Goal: Information Seeking & Learning: Find specific fact

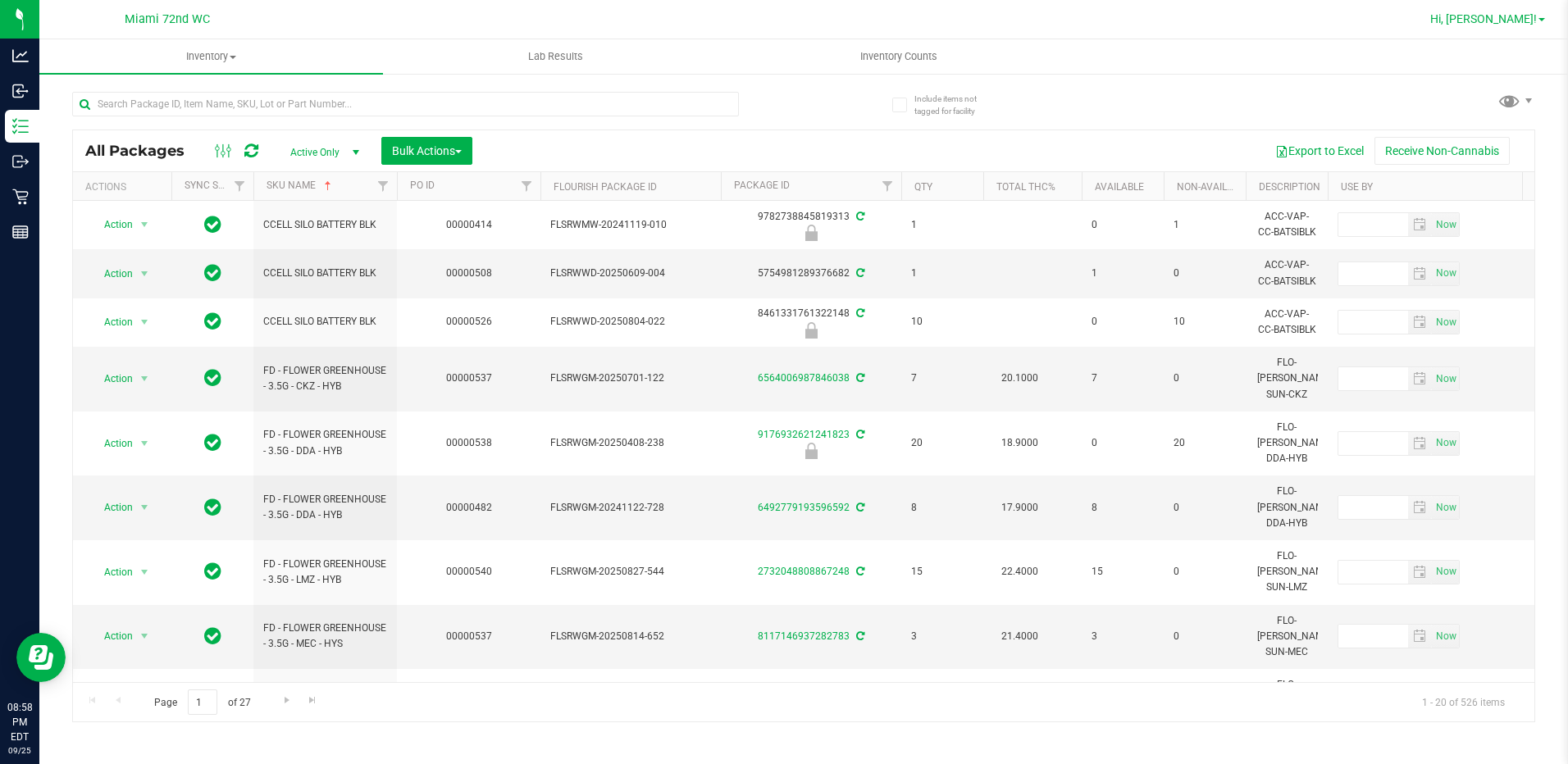
click at [1535, 16] on span "Hi, [PERSON_NAME]!" at bounding box center [1483, 19] width 106 height 14
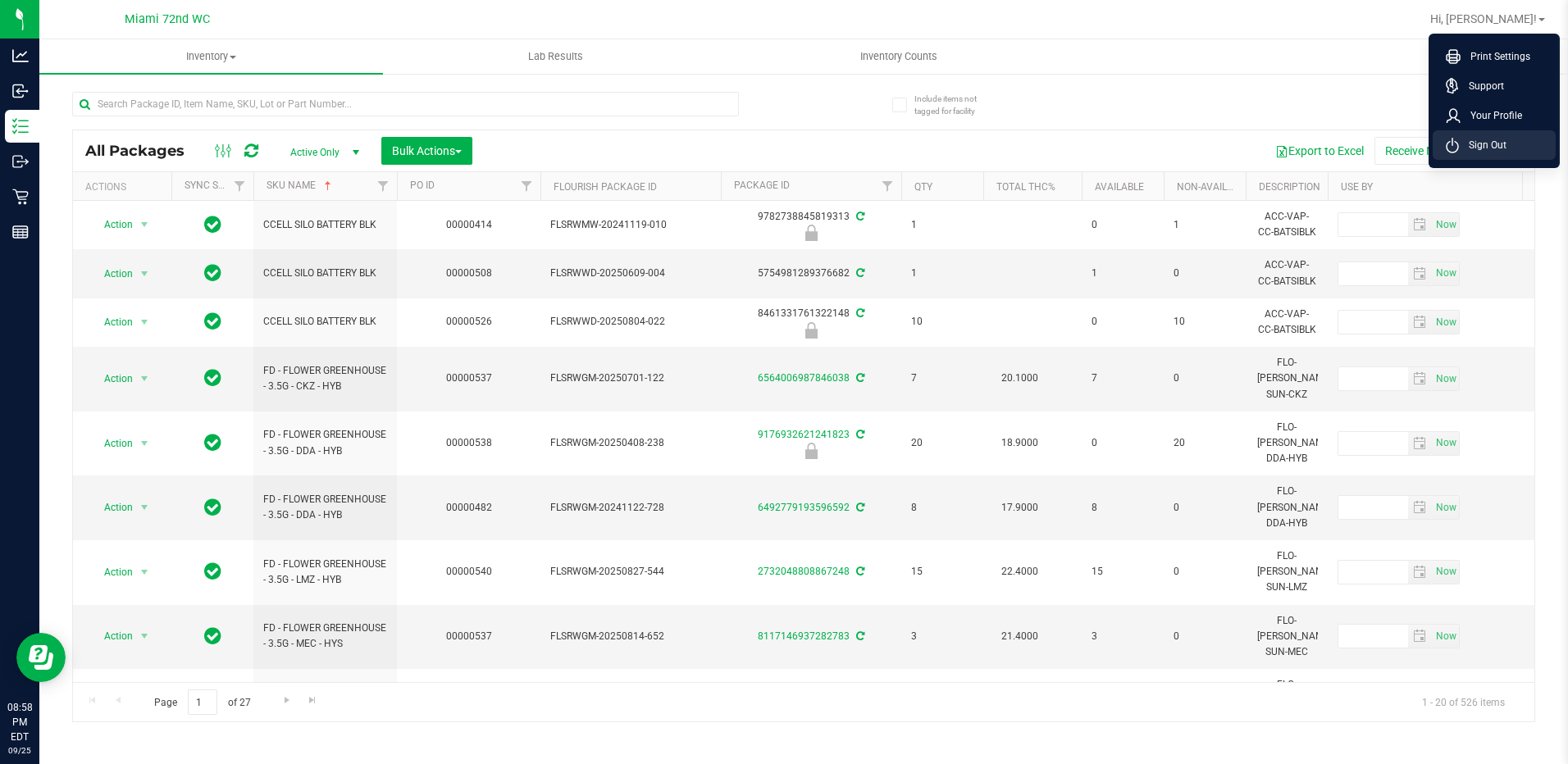
click at [1490, 153] on li "Sign Out" at bounding box center [1494, 145] width 123 height 30
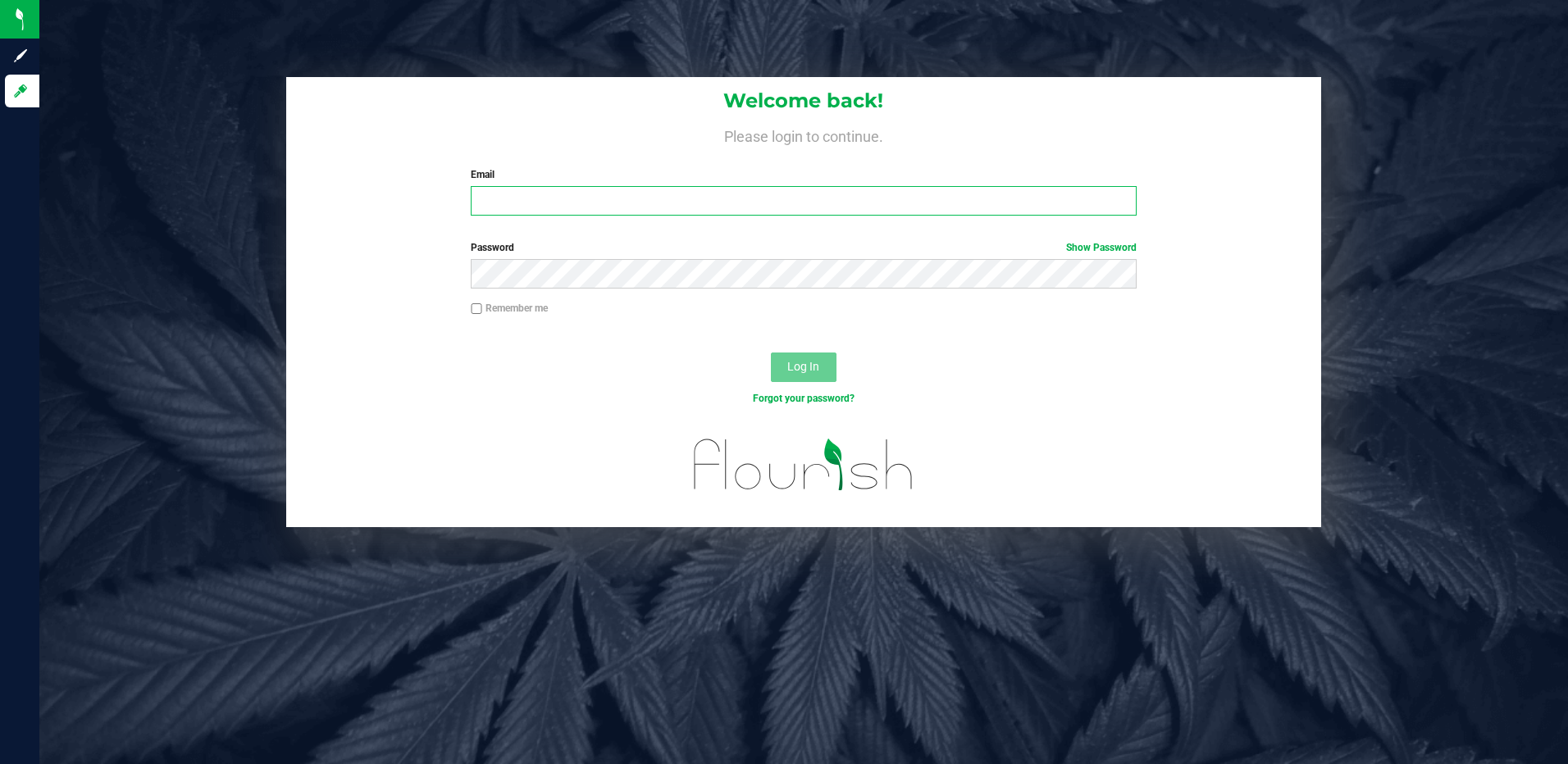
drag, startPoint x: 588, startPoint y: 200, endPoint x: 617, endPoint y: 204, distance: 29.3
click at [588, 200] on input "Email" at bounding box center [803, 201] width 666 height 30
type input "[EMAIL_ADDRESS][DOMAIN_NAME]"
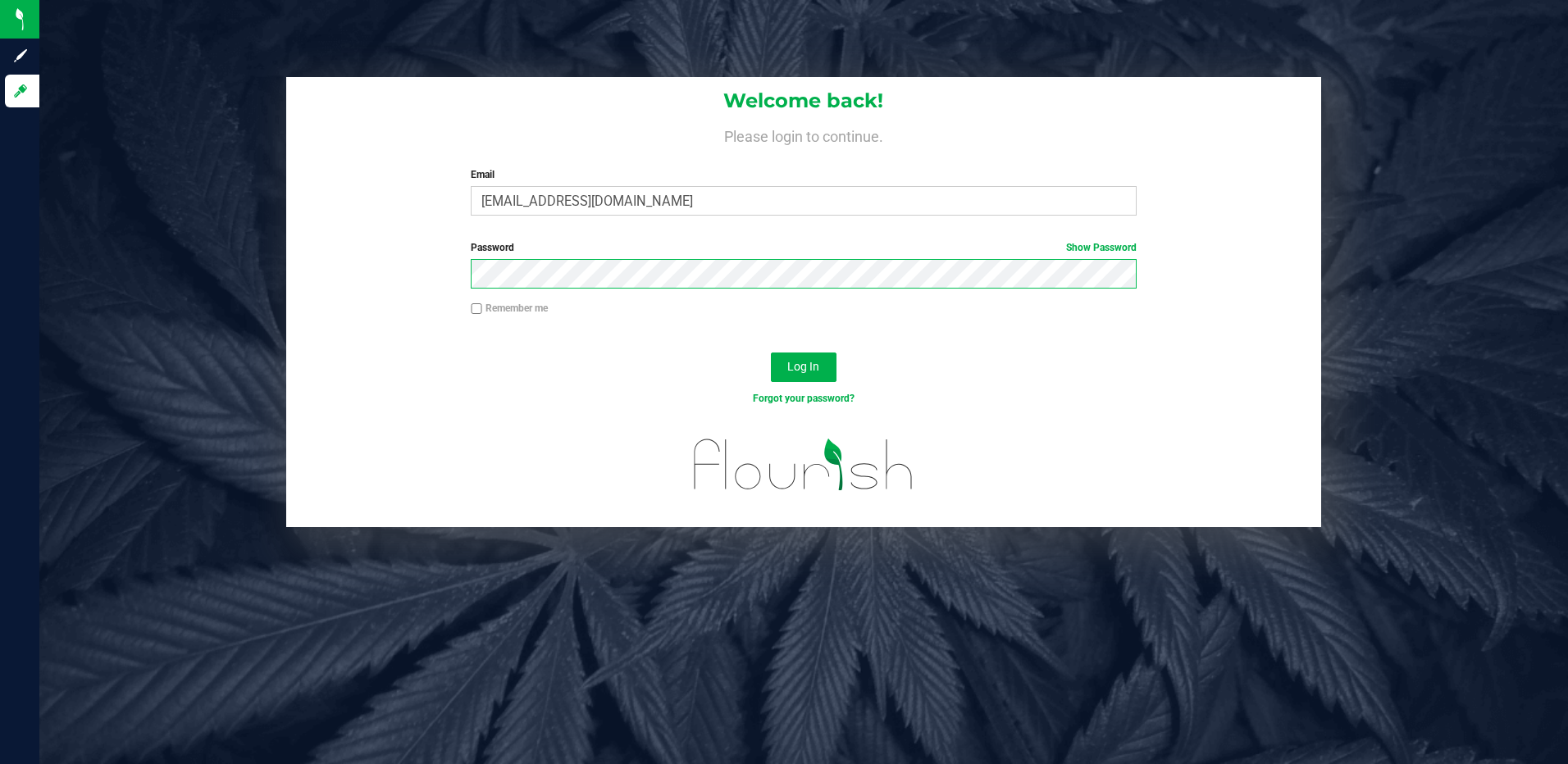
click at [770, 352] on button "Log In" at bounding box center [803, 367] width 66 height 30
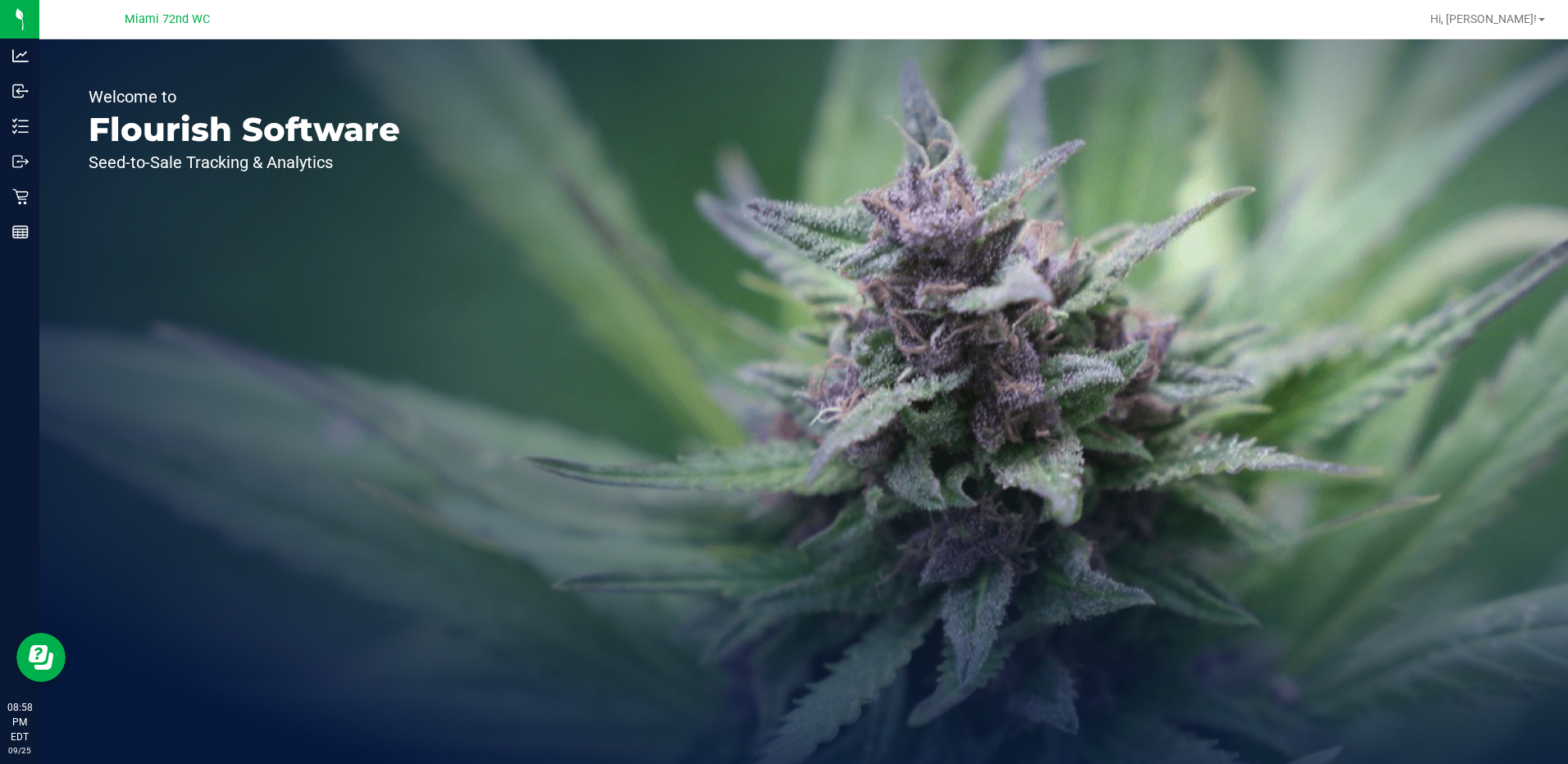
click at [1540, 5] on div "Hi, [PERSON_NAME]!" at bounding box center [1487, 19] width 128 height 29
click at [1541, 19] on span at bounding box center [1541, 20] width 6 height 4
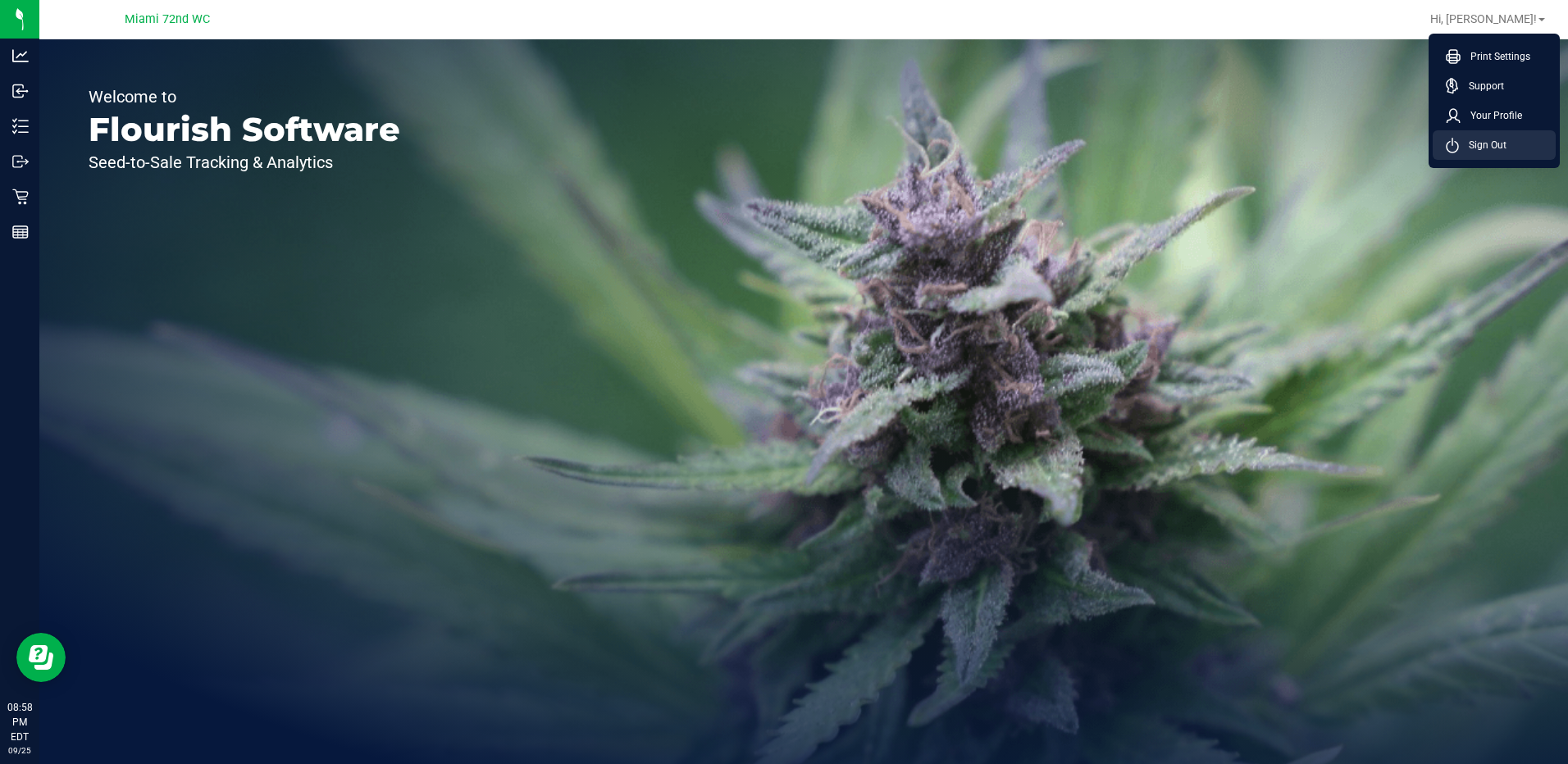
click at [1508, 154] on li "Sign Out" at bounding box center [1494, 145] width 123 height 30
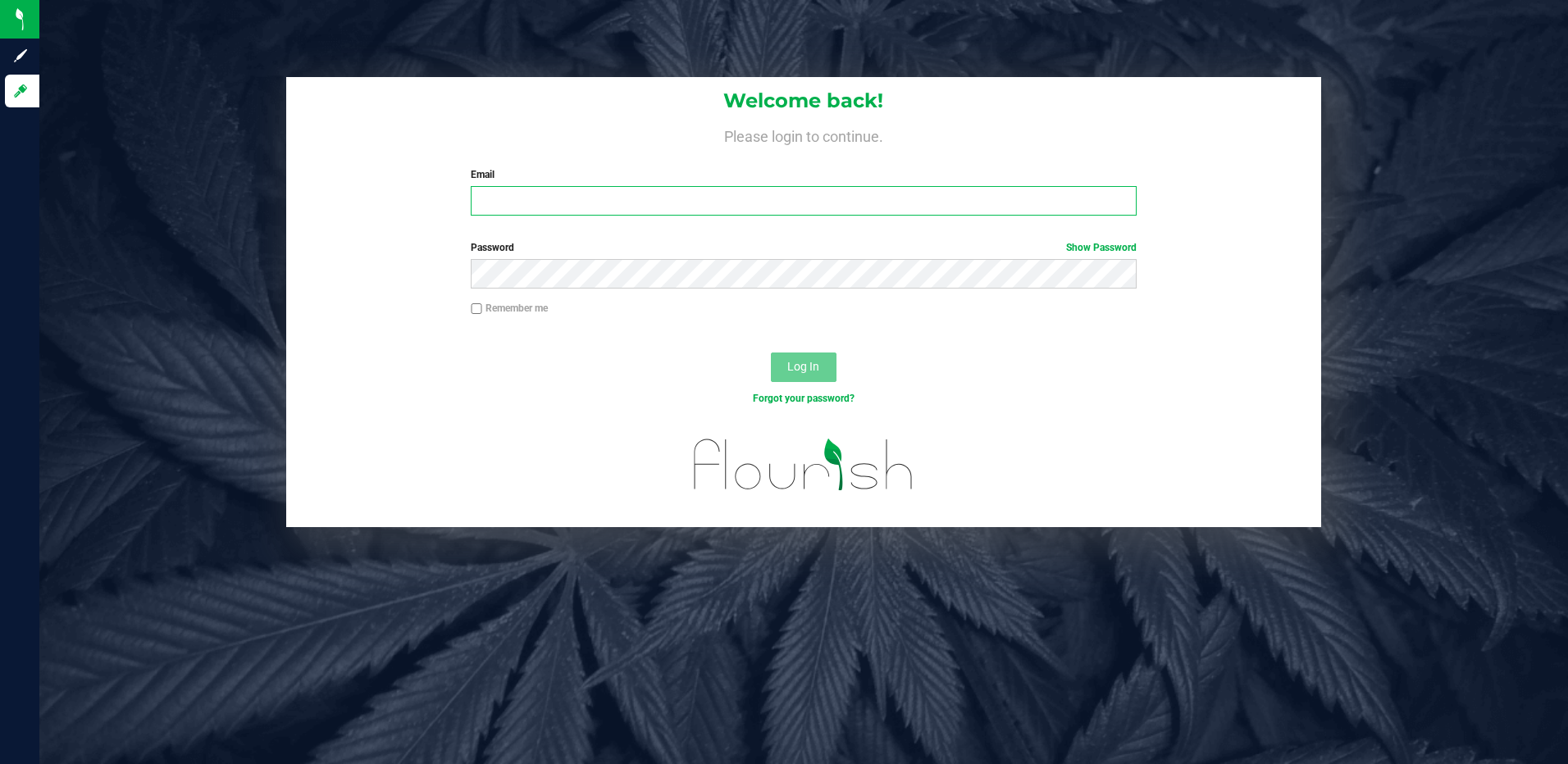
click at [642, 208] on input "Email" at bounding box center [803, 201] width 666 height 30
type input "[EMAIL_ADDRESS][DOMAIN_NAME]"
click at [770, 352] on button "Log In" at bounding box center [803, 367] width 66 height 30
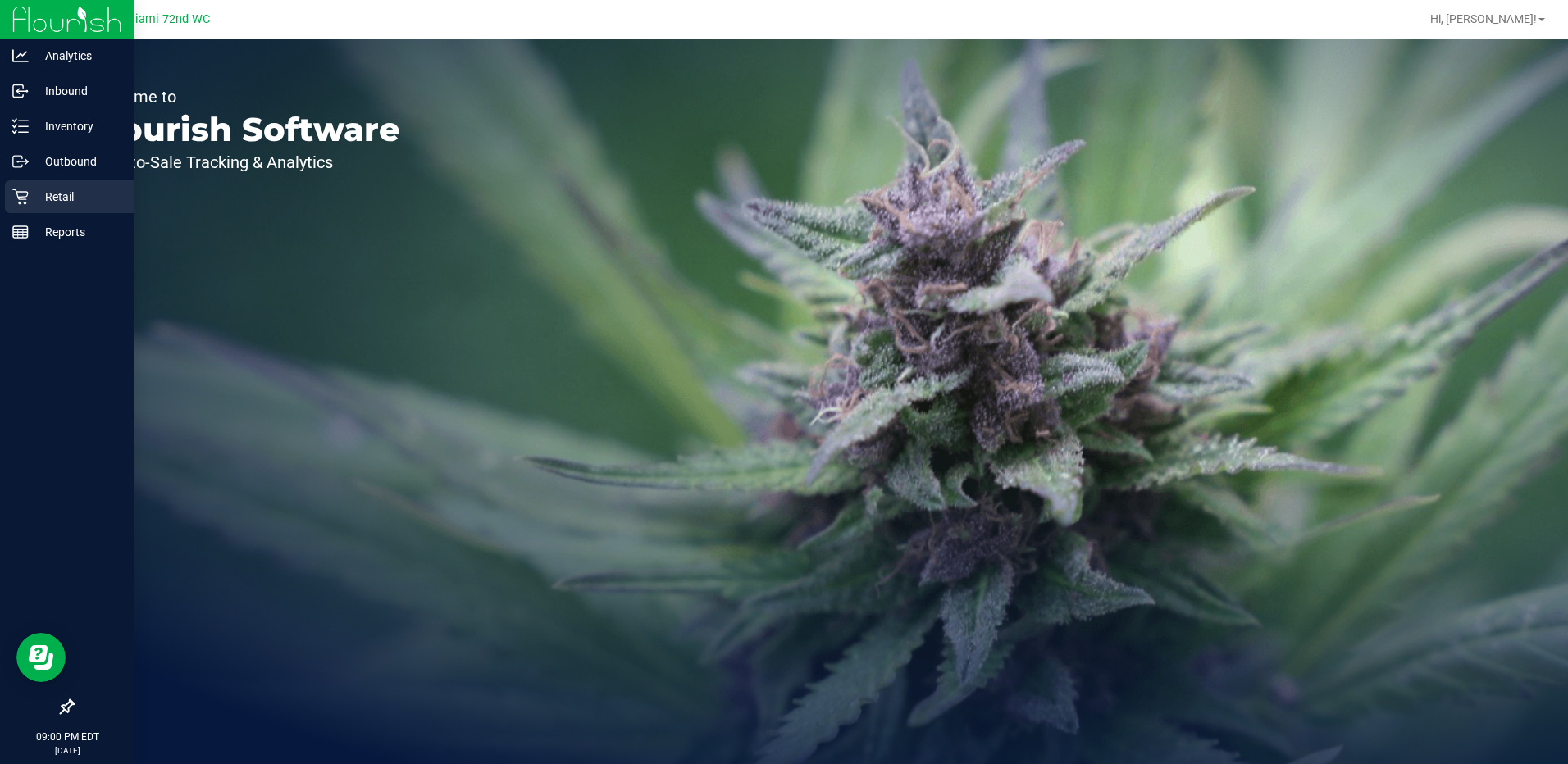
click at [59, 193] on p "Retail" at bounding box center [77, 196] width 98 height 20
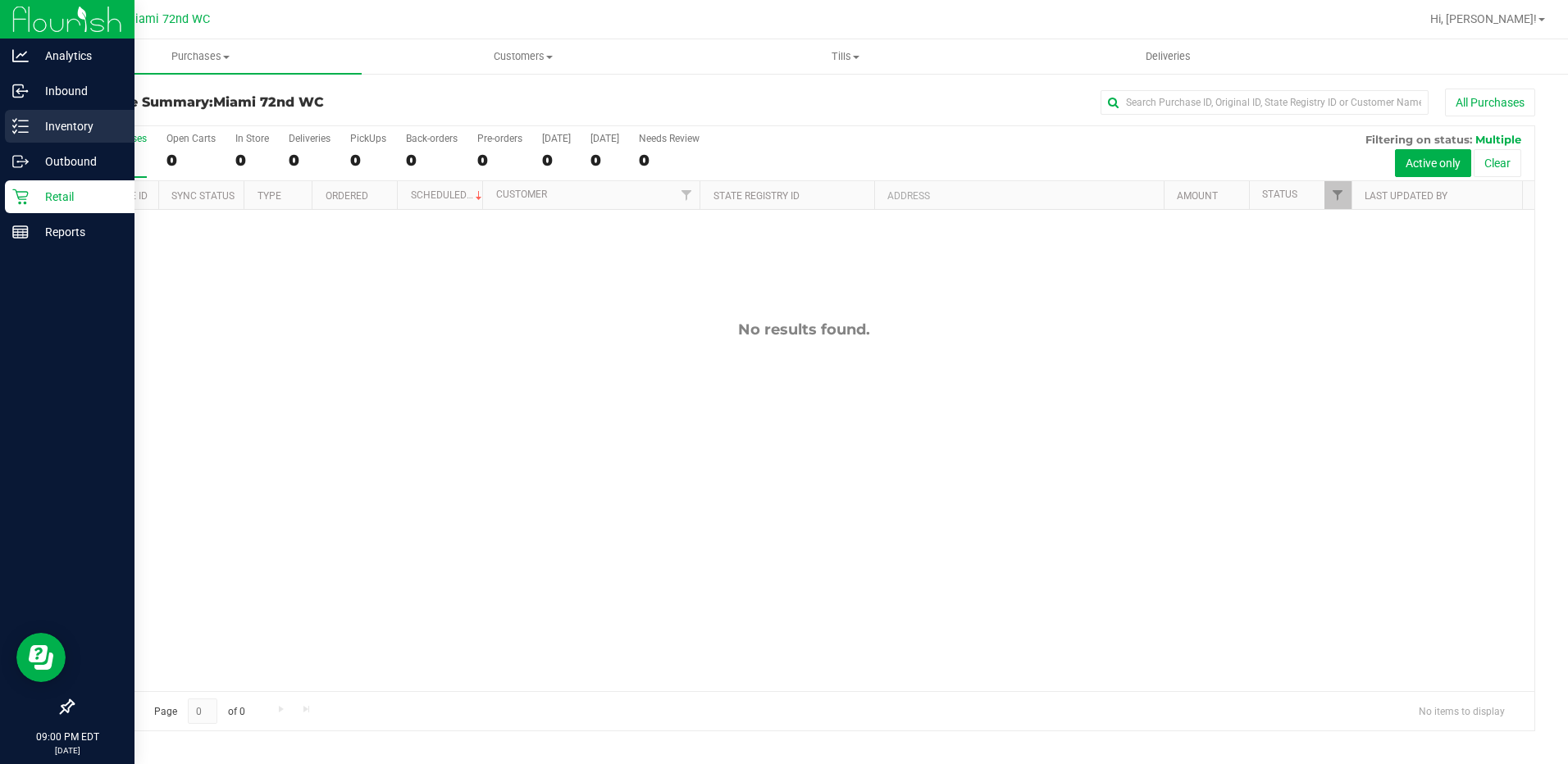
click at [81, 130] on p "Inventory" at bounding box center [77, 126] width 98 height 20
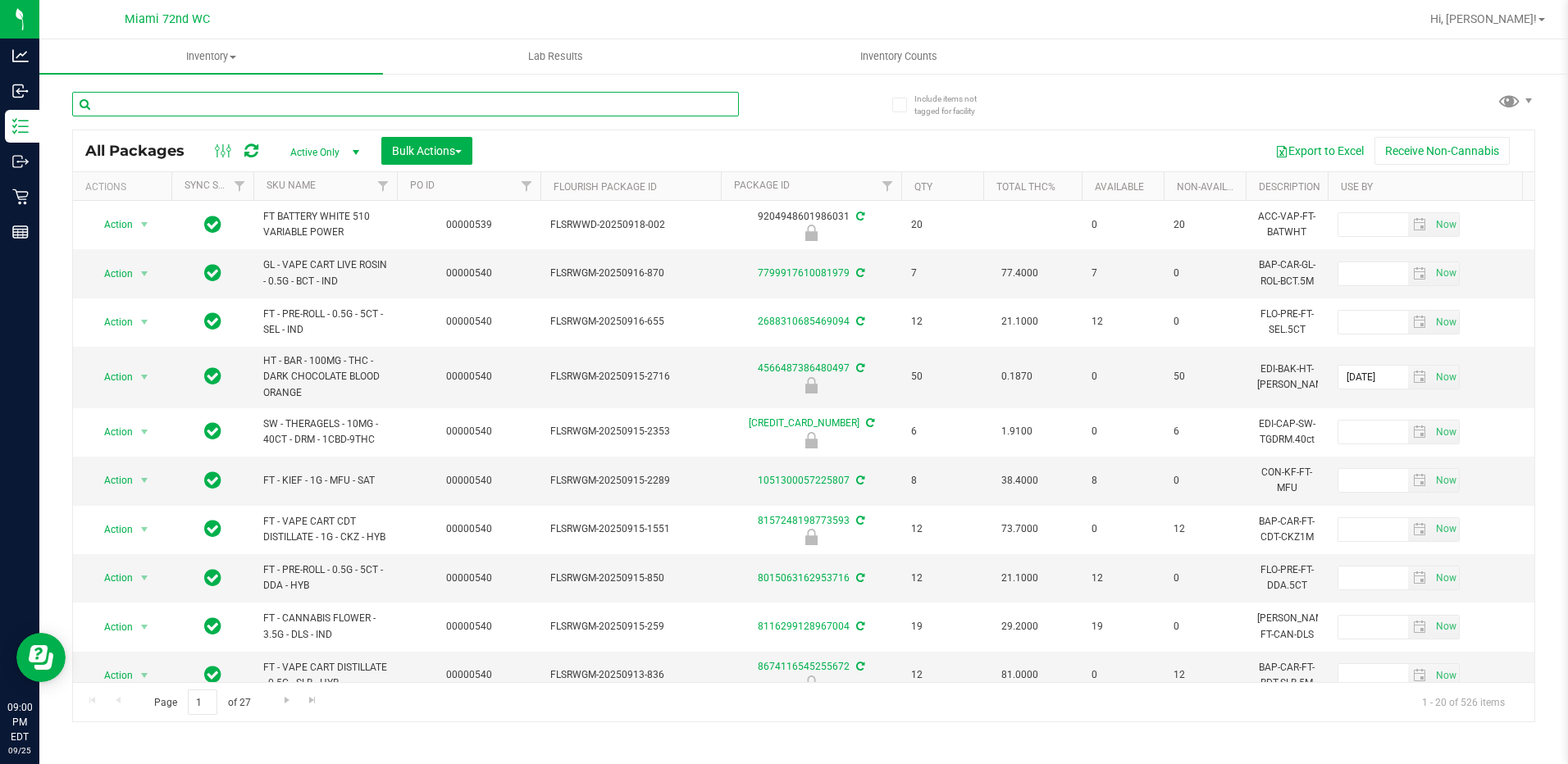
click at [341, 104] on input "text" at bounding box center [406, 104] width 667 height 24
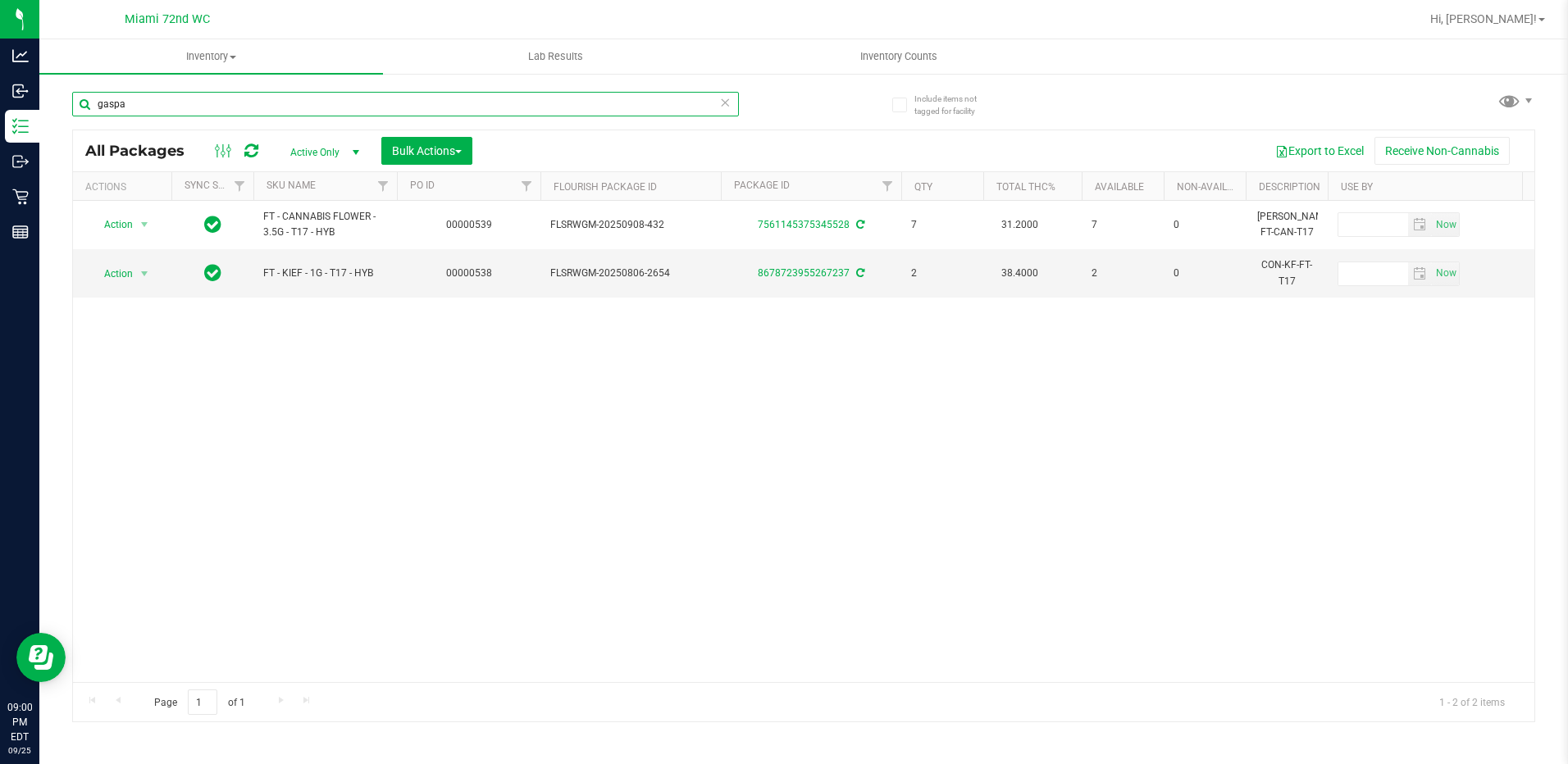
click at [168, 104] on input "gaspa" at bounding box center [406, 104] width 667 height 24
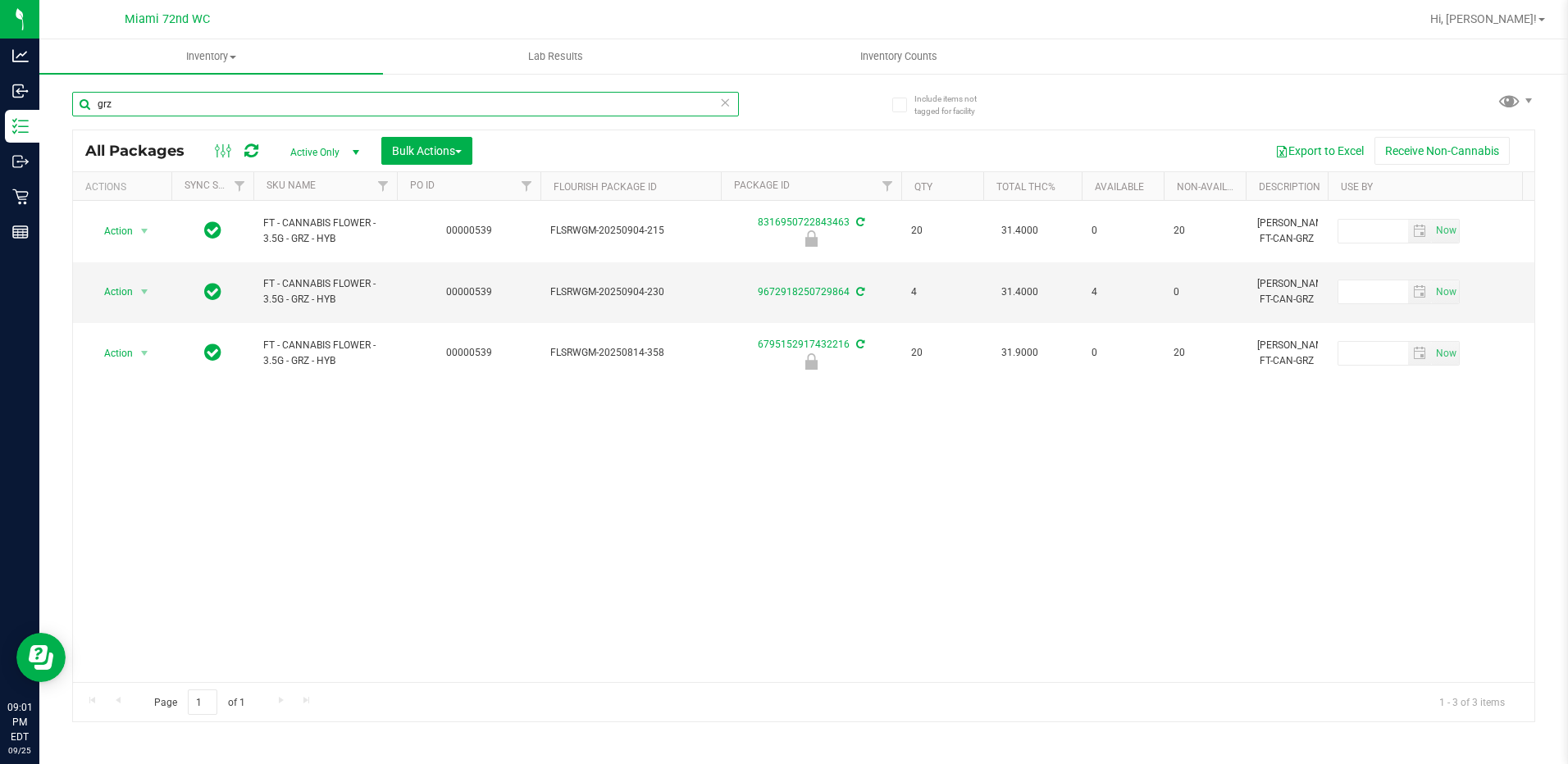
click at [393, 110] on input "grz" at bounding box center [406, 104] width 667 height 24
click at [306, 562] on div "Action Action Edit attributes Global inventory Locate package Package audit log…" at bounding box center [803, 441] width 1461 height 481
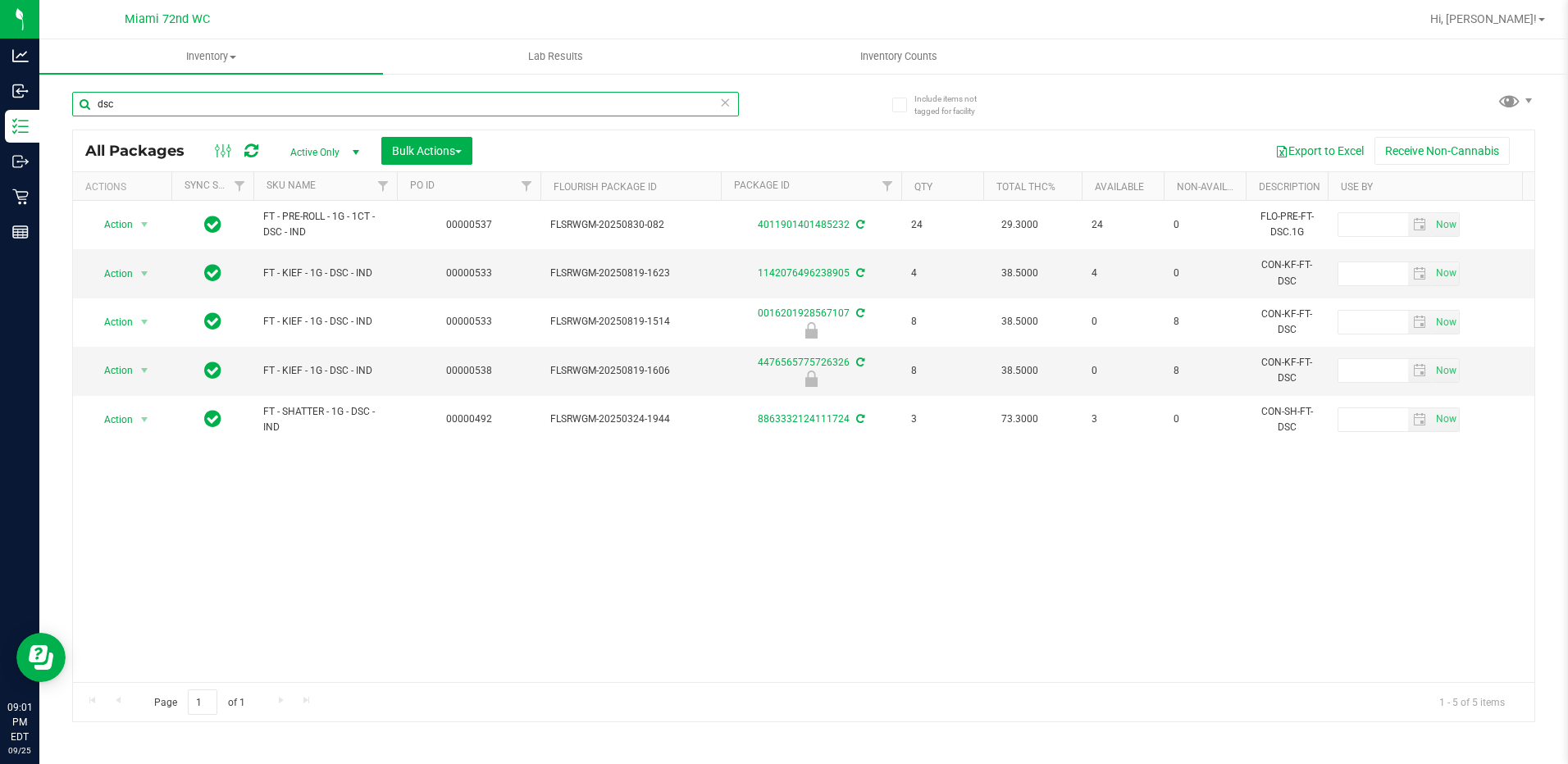
click at [208, 103] on input "dsc" at bounding box center [406, 104] width 667 height 24
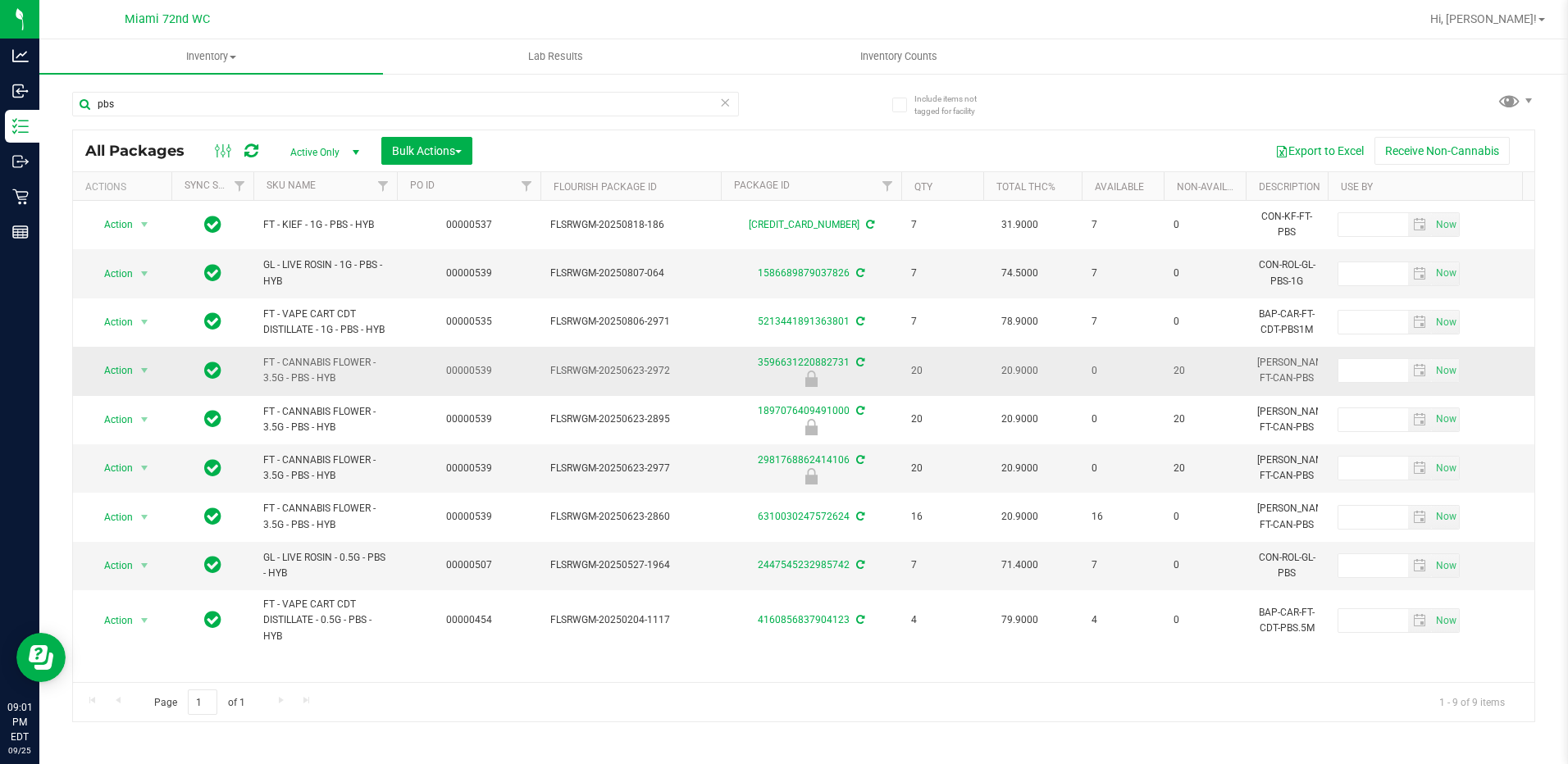
click at [272, 356] on span "FT - CANNABIS FLOWER - 3.5G - PBS - HYB" at bounding box center [324, 370] width 123 height 32
click at [272, 362] on span "FT - CANNABIS FLOWER - 3.5G - PBS - HYB" at bounding box center [324, 370] width 123 height 32
click at [273, 362] on span "FT - CANNABIS FLOWER - 3.5G - PBS - HYB" at bounding box center [324, 370] width 123 height 32
copy td "FT - CANNABIS FLOWER - 3.5G - PBS - HYB"
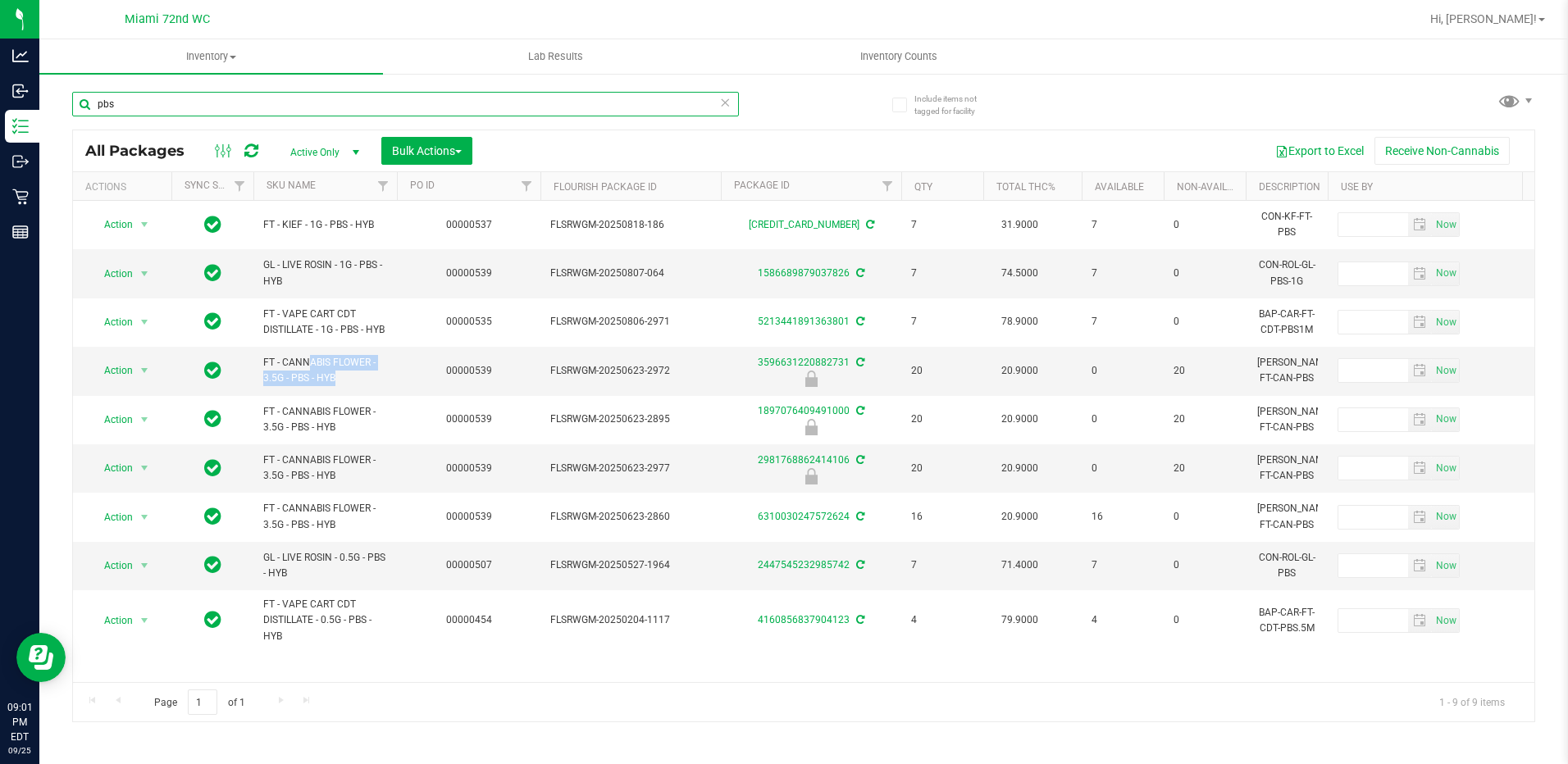
click at [324, 103] on input "pbs" at bounding box center [406, 104] width 667 height 24
paste input "FT - CANNABIS FLOWER - 3.5G - PBS - HYB"
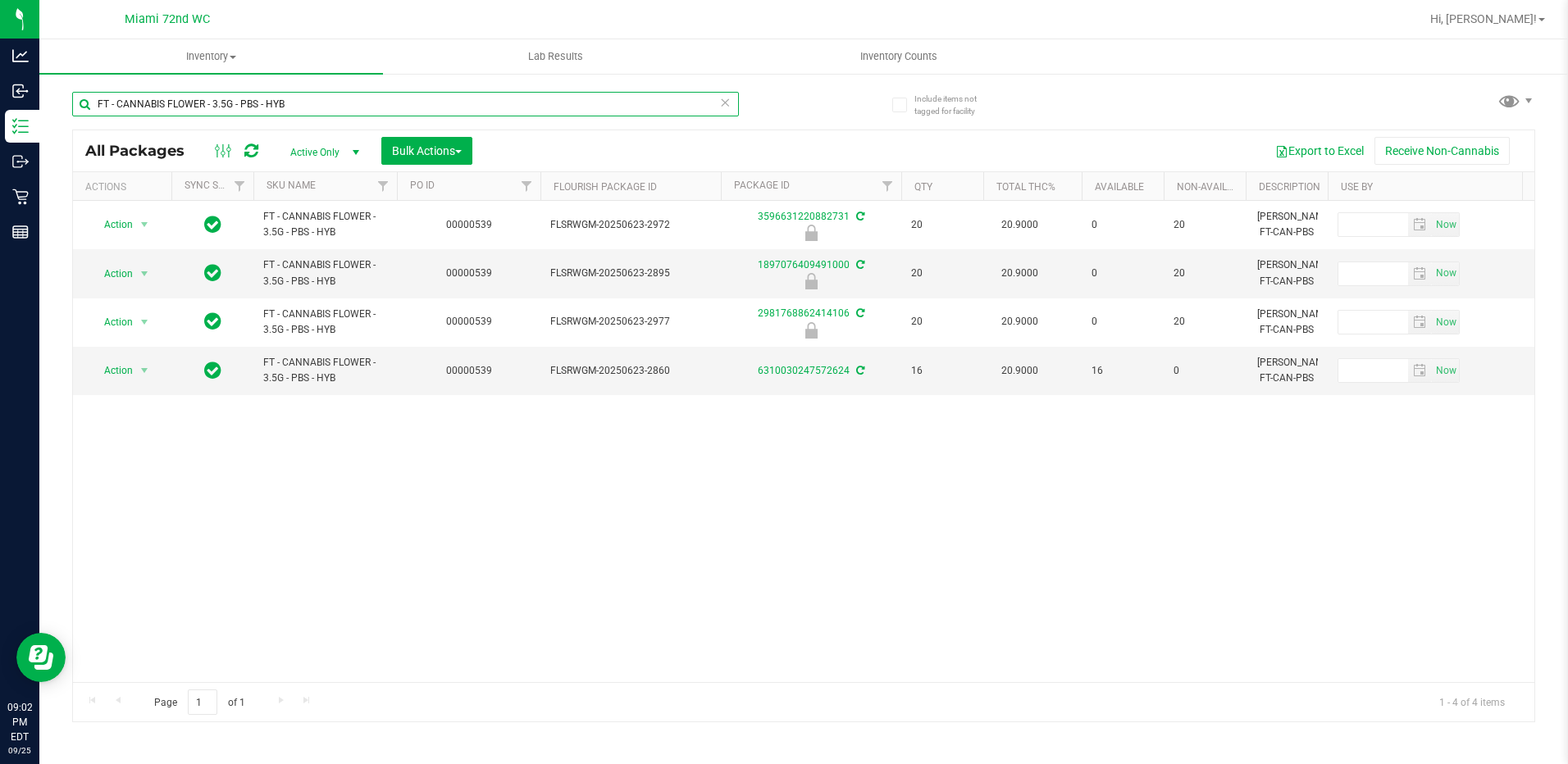
click at [354, 108] on input "FT - CANNABIS FLOWER - 3.5G - PBS - HYB" at bounding box center [406, 104] width 667 height 24
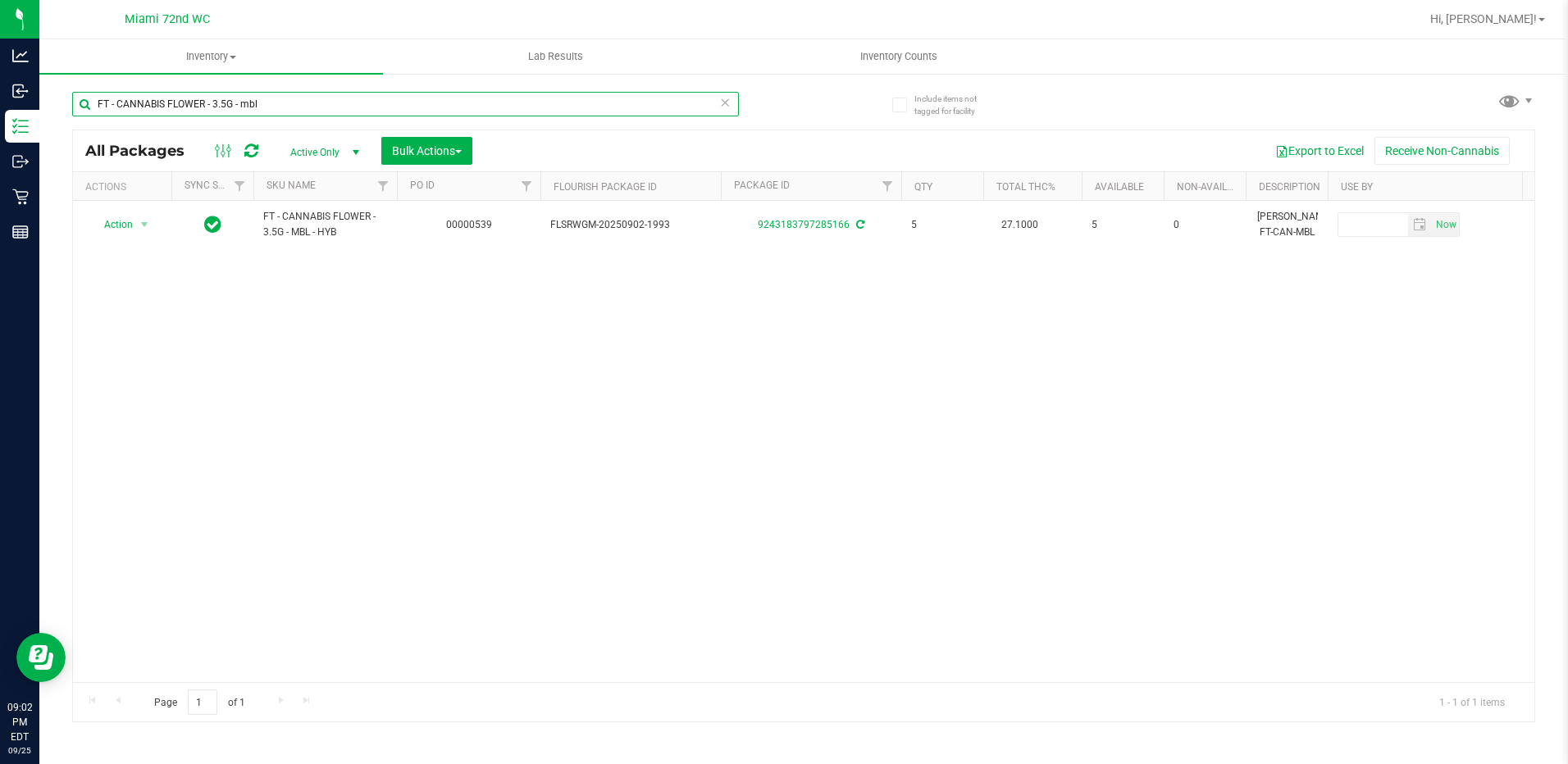
click at [365, 100] on input "FT - CANNABIS FLOWER - 3.5G - mbl" at bounding box center [406, 104] width 667 height 24
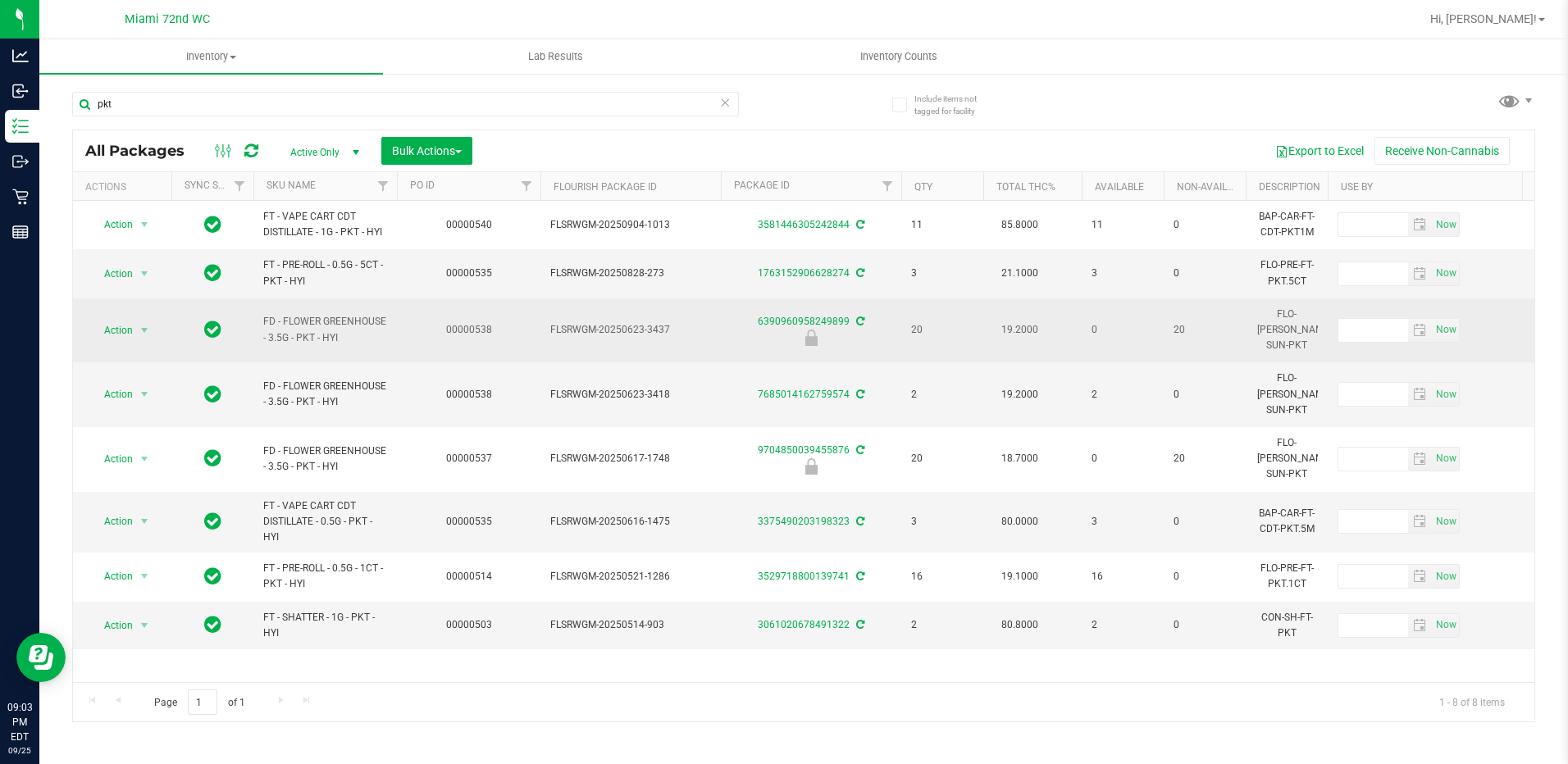
click at [339, 325] on span "FD - FLOWER GREENHOUSE - 3.5G - PKT - HYI" at bounding box center [324, 329] width 123 height 32
copy td "FD - FLOWER GREENHOUSE - 3.5G - PKT - HYI"
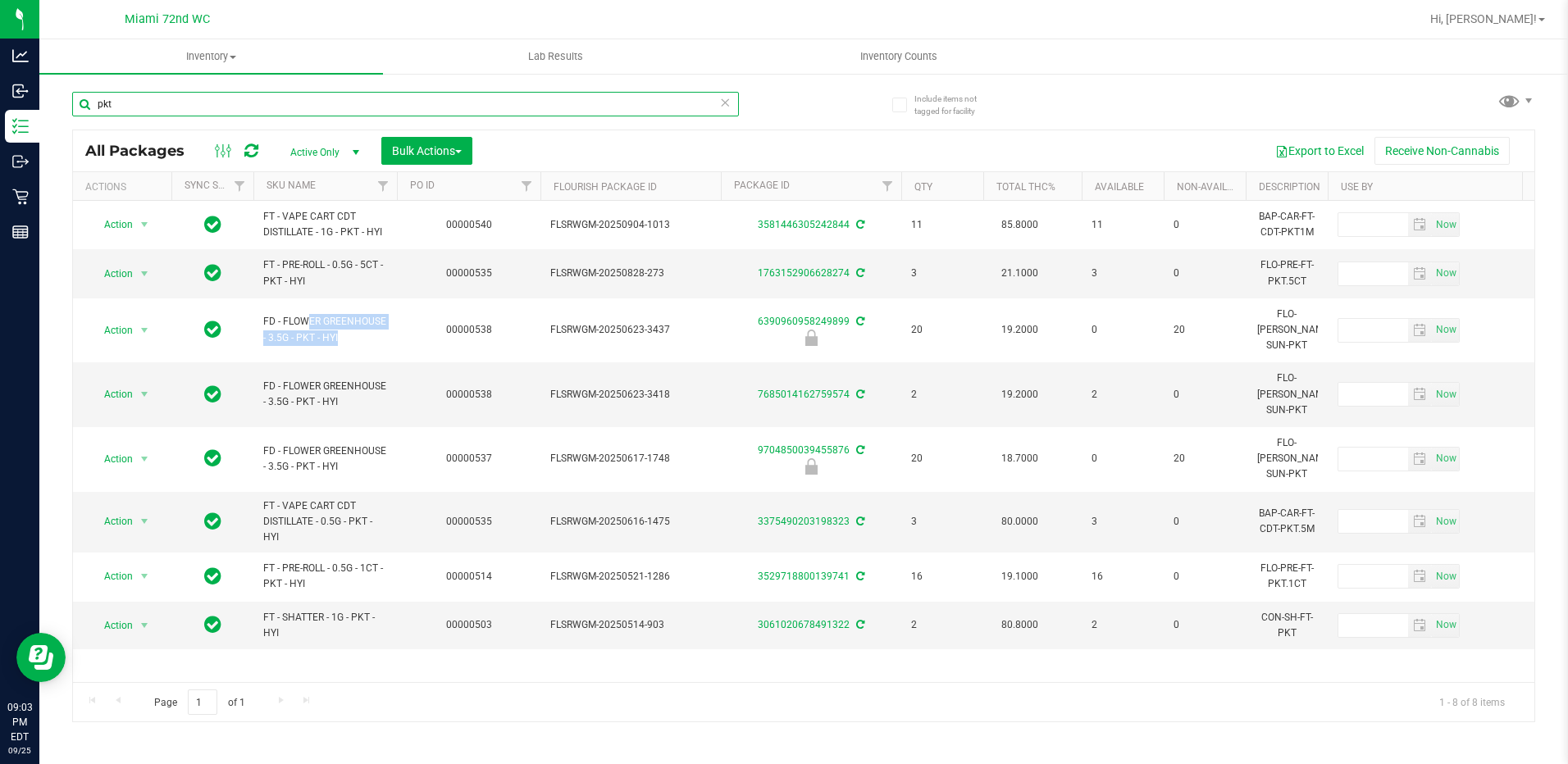
click at [215, 97] on input "pkt" at bounding box center [406, 104] width 667 height 24
paste input "FD - FLOWER GREENHOUSE - 3.5G - PKT - HYI"
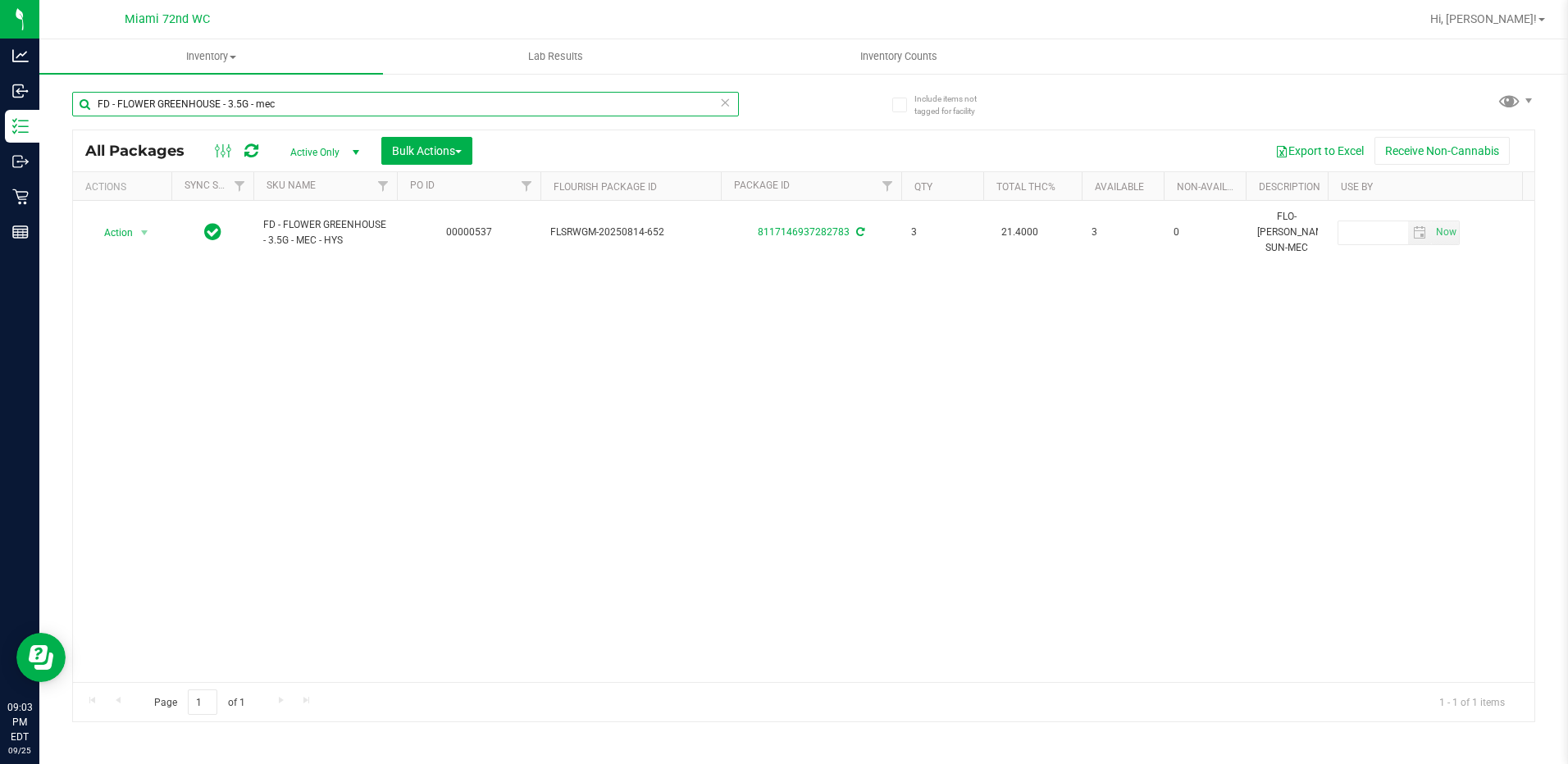
type input "FD - FLOWER GREENHOUSE - 3.5G - mec"
